Goal: Task Accomplishment & Management: Manage account settings

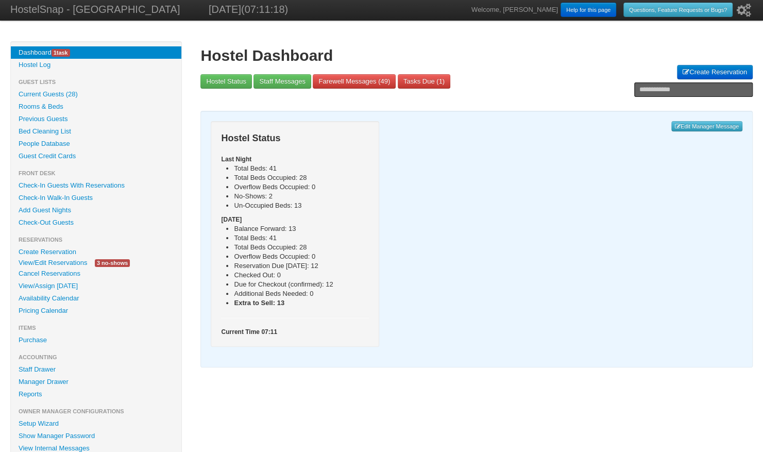
click at [64, 262] on link "View/Edit Reservations" at bounding box center [53, 262] width 84 height 11
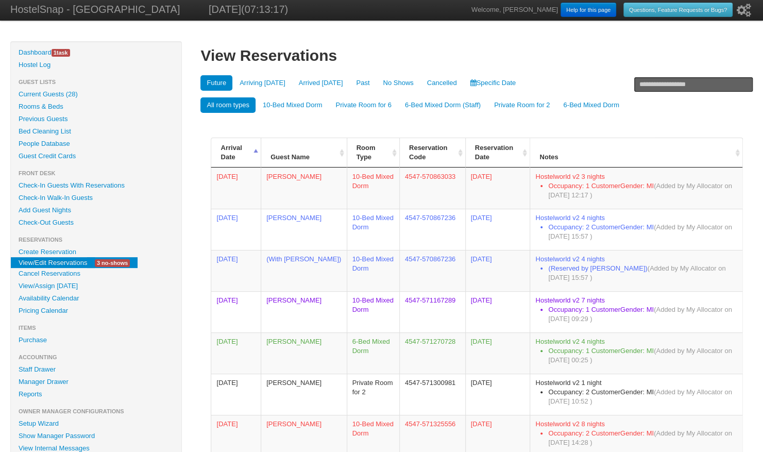
click at [392, 83] on link "No Shows" at bounding box center [397, 82] width 43 height 15
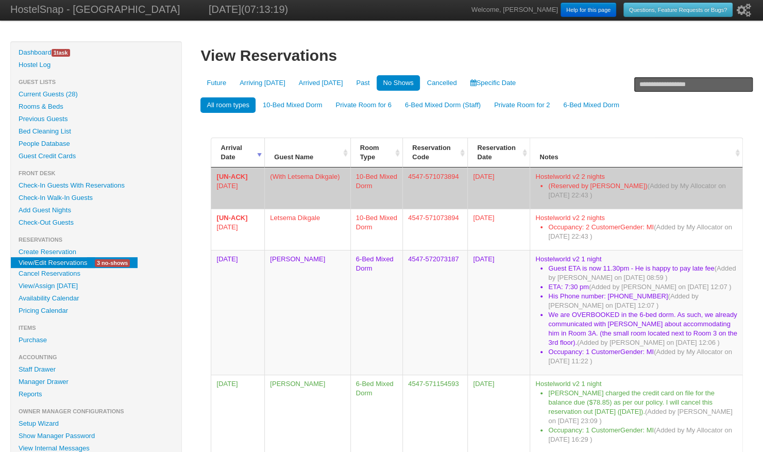
click at [295, 174] on td "(With Letsema Dikgale)" at bounding box center [306, 187] width 85 height 41
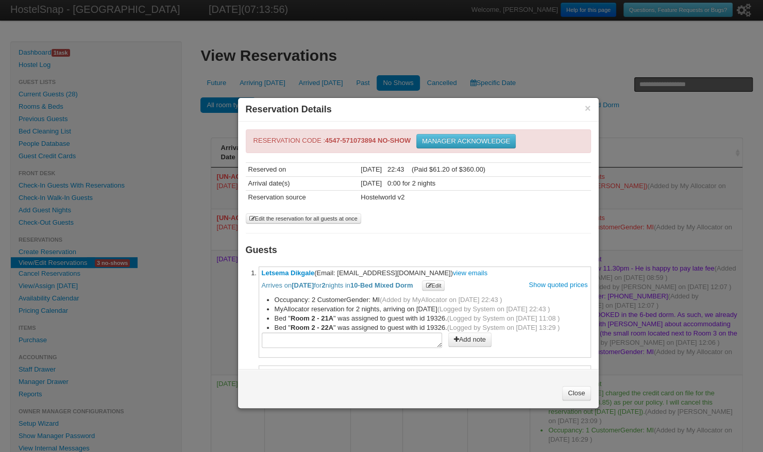
click at [472, 140] on button "MANAGER ACKNOWLEDGE" at bounding box center [465, 141] width 99 height 14
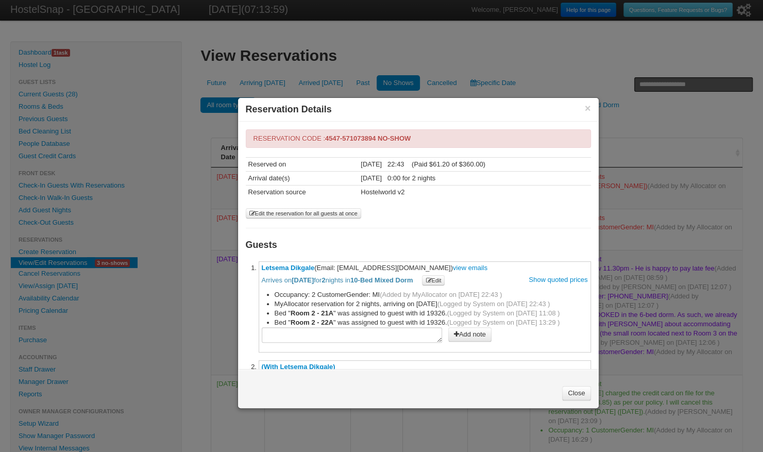
scroll to position [86, 0]
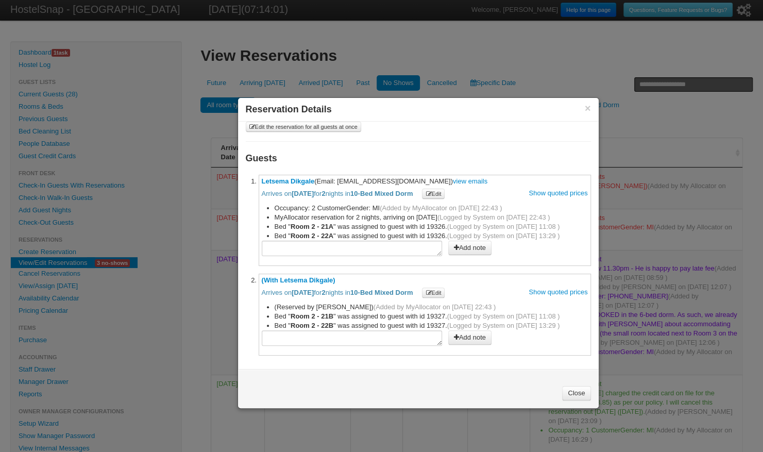
click at [573, 387] on link "Close" at bounding box center [576, 393] width 28 height 14
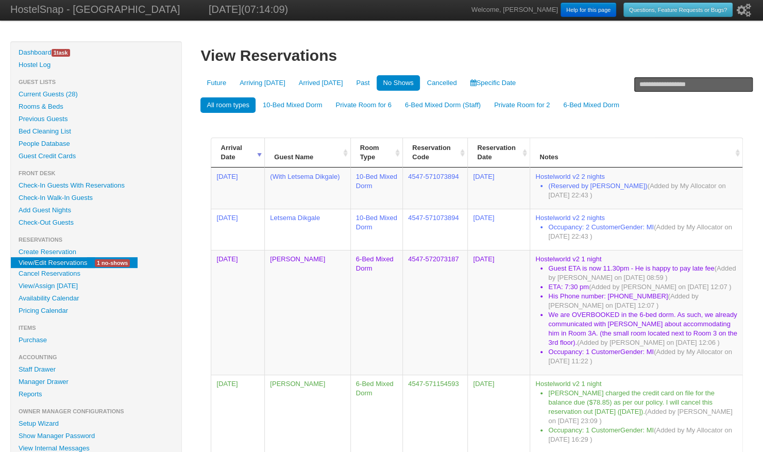
click at [41, 298] on link "Availability Calendar" at bounding box center [96, 298] width 170 height 12
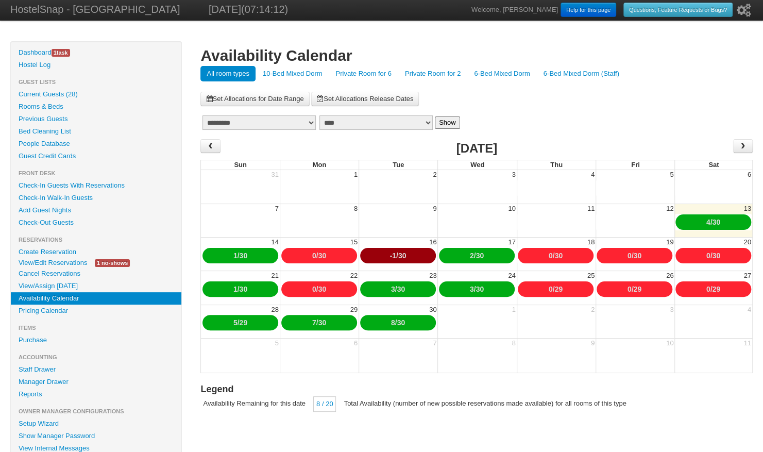
click at [307, 74] on link "10-Bed Mixed Dorm" at bounding box center [292, 73] width 72 height 15
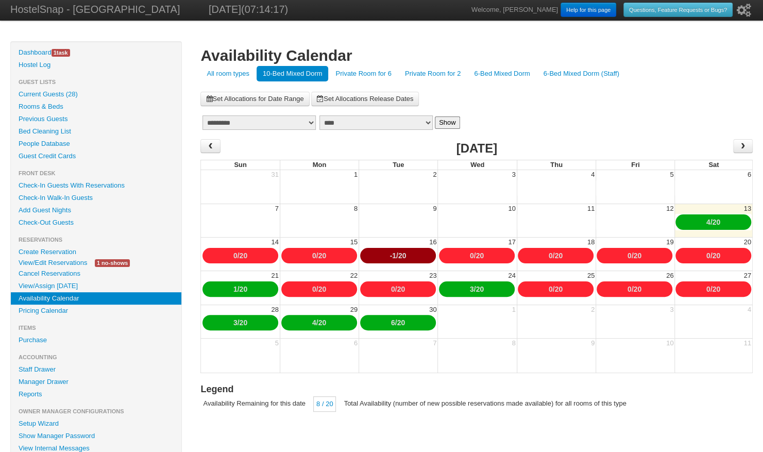
click at [706, 220] on link "4" at bounding box center [708, 222] width 4 height 8
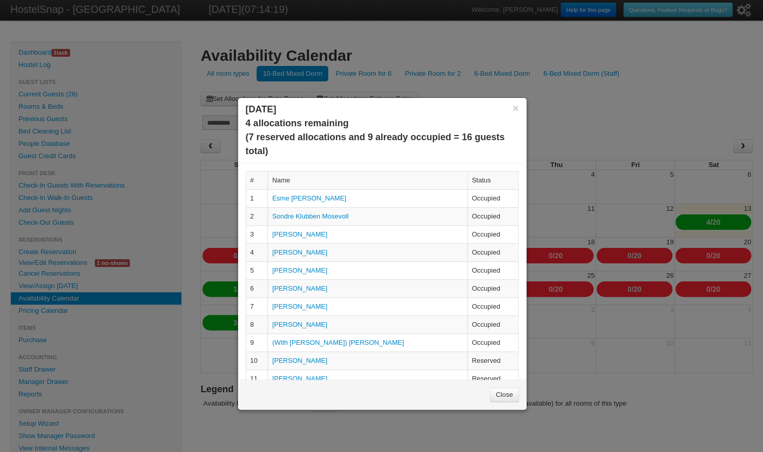
scroll to position [148, 0]
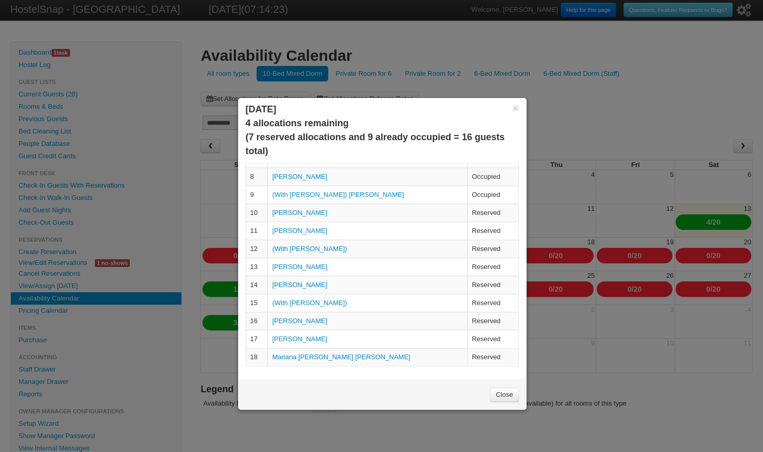
click at [499, 391] on link "Close" at bounding box center [504, 394] width 28 height 14
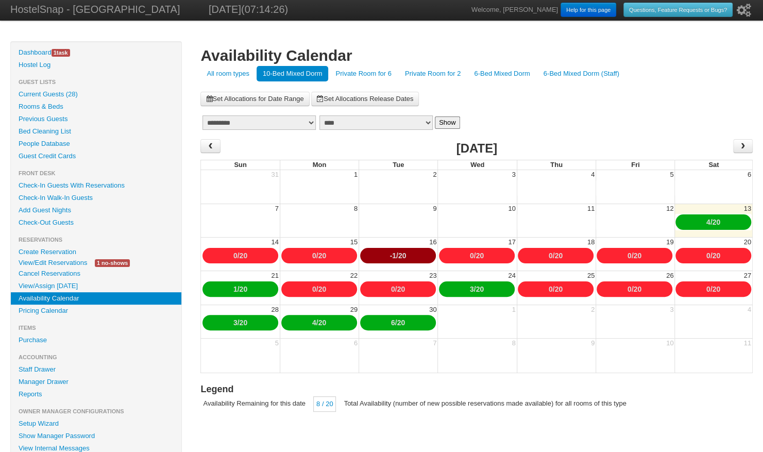
click at [53, 305] on link "Pricing Calendar" at bounding box center [96, 310] width 170 height 12
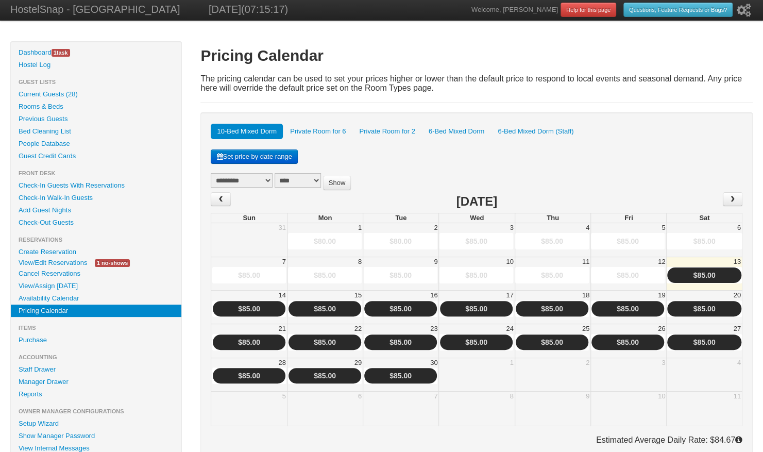
click at [704, 272] on link "$85.00" at bounding box center [704, 275] width 22 height 8
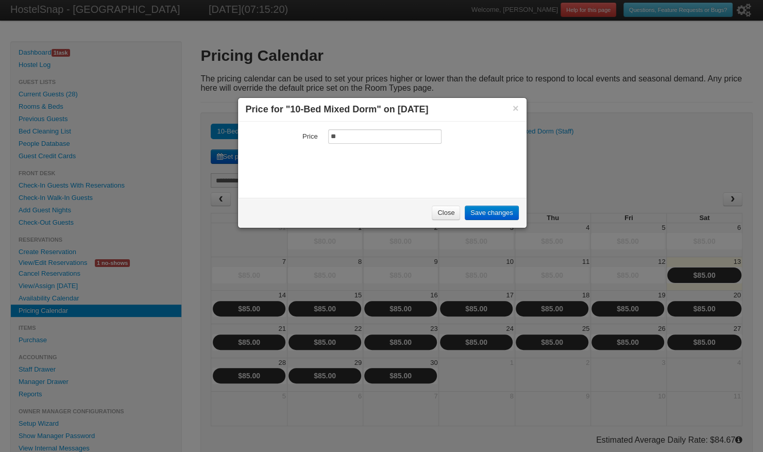
click at [342, 129] on input "**" at bounding box center [384, 136] width 113 height 14
type input "*"
type input "**"
click at [481, 210] on link "Save changes" at bounding box center [491, 212] width 54 height 14
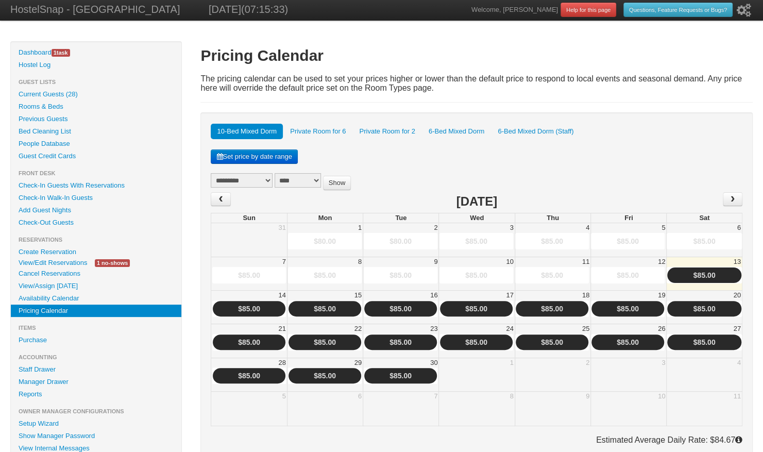
click at [394, 162] on fieldset "10-Bed Mixed Dorm Private Room for 6 Private Room for 2 6-Bed Mixed Dorm 6-Bed …" at bounding box center [476, 284] width 531 height 322
